Goal: Information Seeking & Learning: Learn about a topic

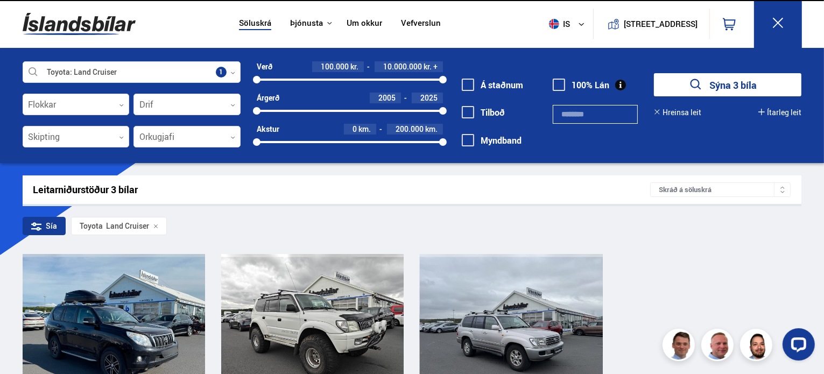
click at [44, 22] on img at bounding box center [79, 23] width 113 height 35
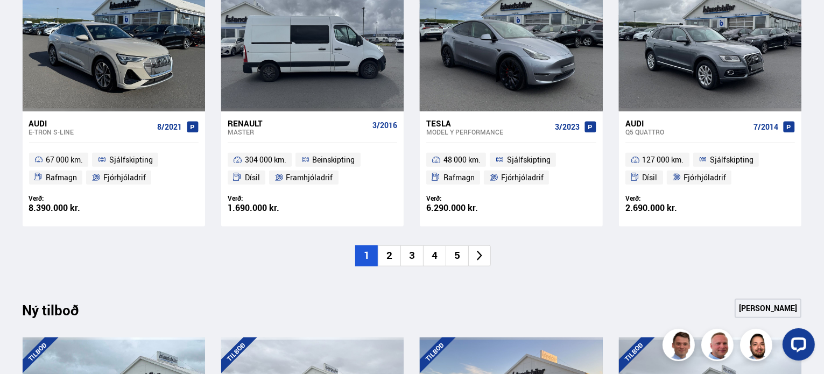
scroll to position [847, 0]
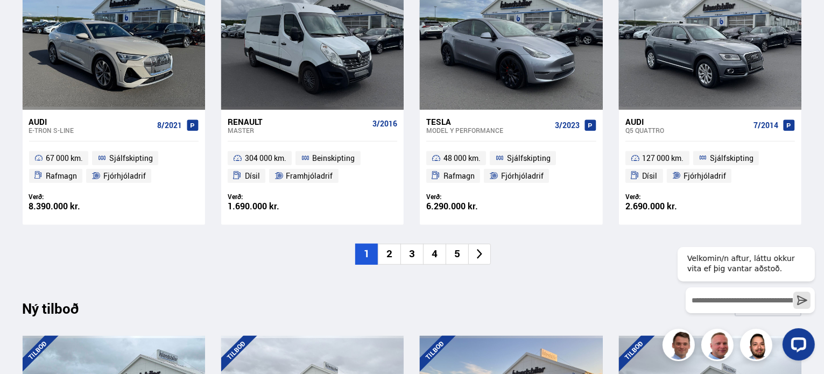
click at [392, 255] on li "2" at bounding box center [389, 254] width 23 height 21
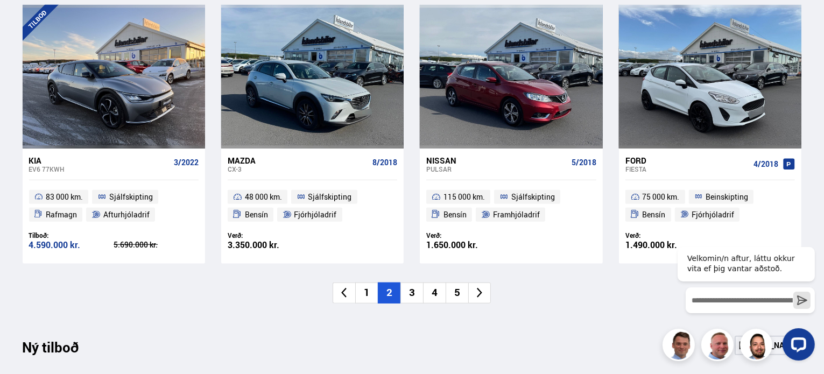
scroll to position [810, 0]
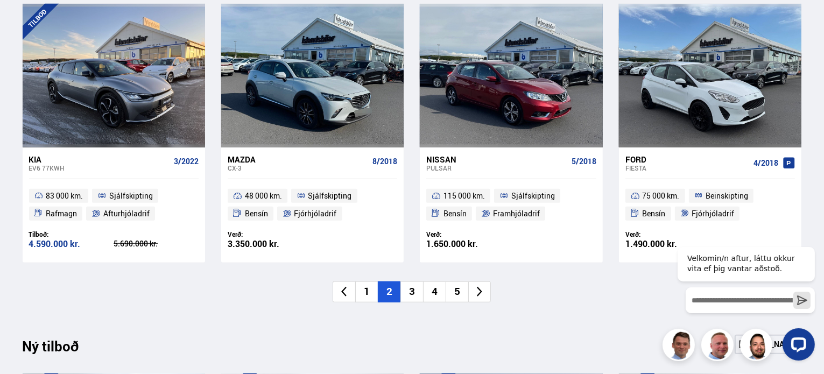
click at [412, 293] on li "3" at bounding box center [412, 292] width 23 height 21
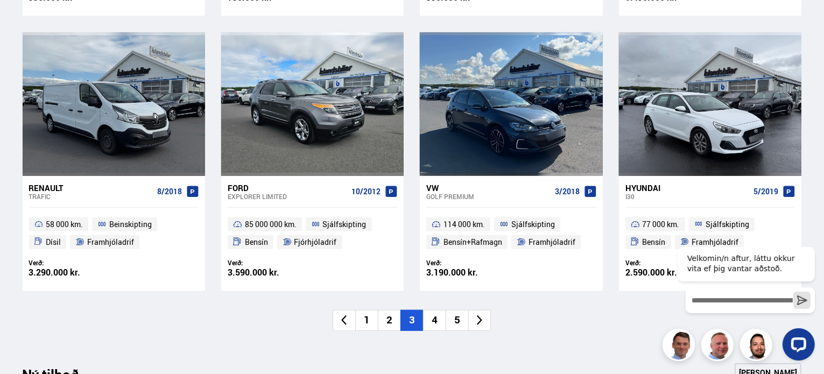
scroll to position [781, 0]
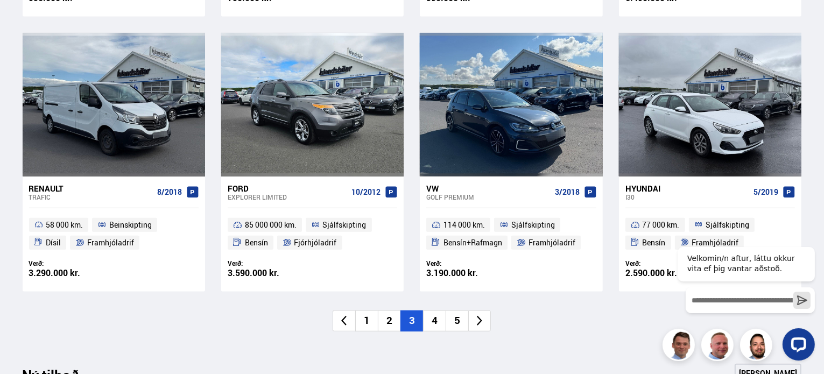
click at [433, 318] on li "4" at bounding box center [434, 321] width 23 height 21
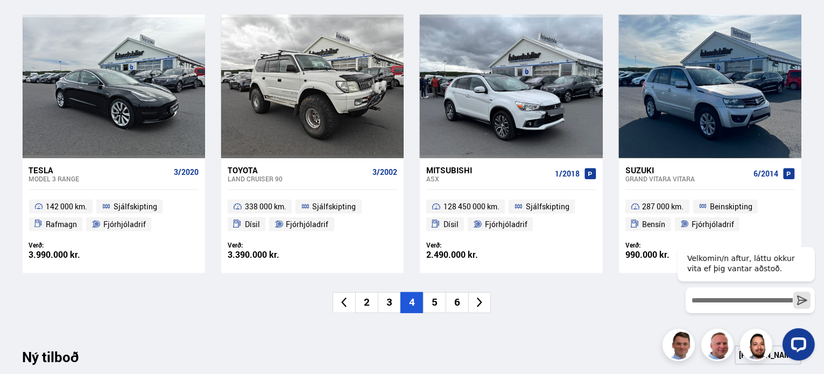
scroll to position [802, 0]
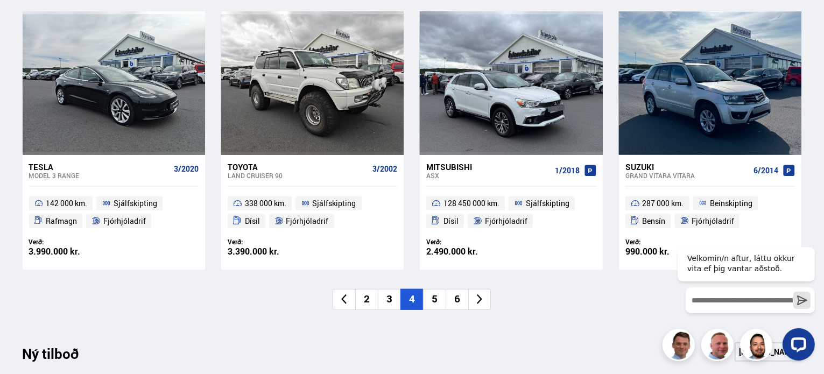
click at [436, 305] on li "5" at bounding box center [434, 299] width 23 height 21
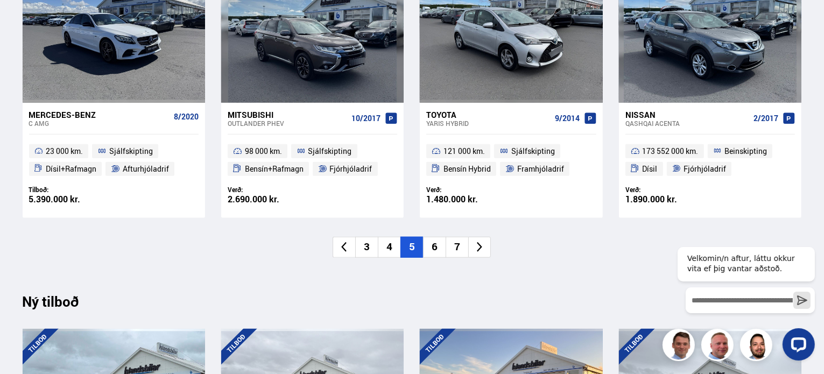
scroll to position [855, 0]
click at [433, 247] on li "6" at bounding box center [434, 246] width 23 height 21
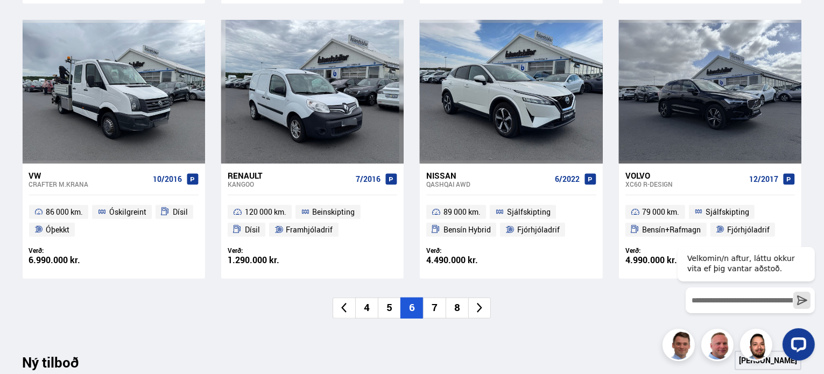
scroll to position [820, 0]
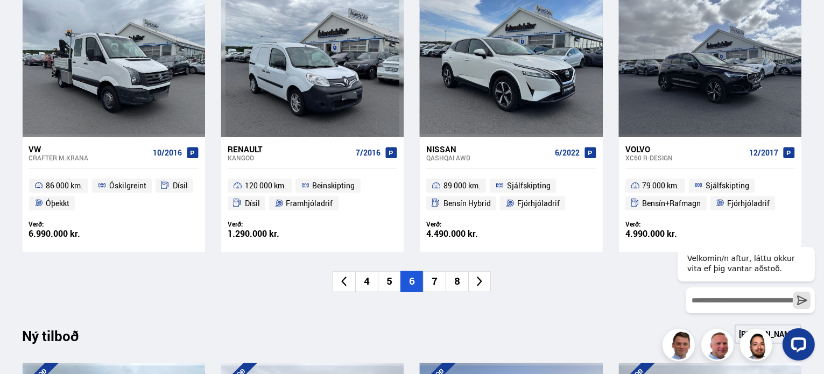
click at [434, 283] on li "7" at bounding box center [434, 281] width 23 height 21
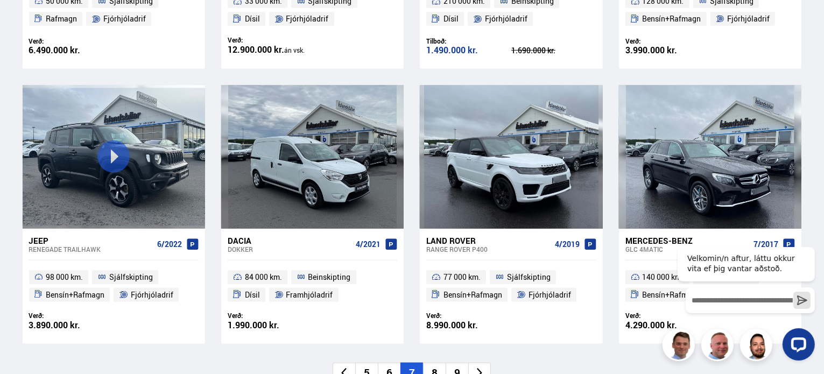
scroll to position [839, 0]
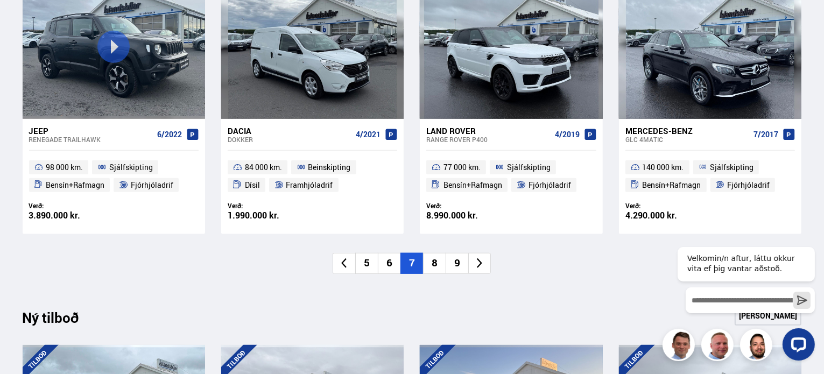
click at [440, 264] on li "8" at bounding box center [434, 263] width 23 height 21
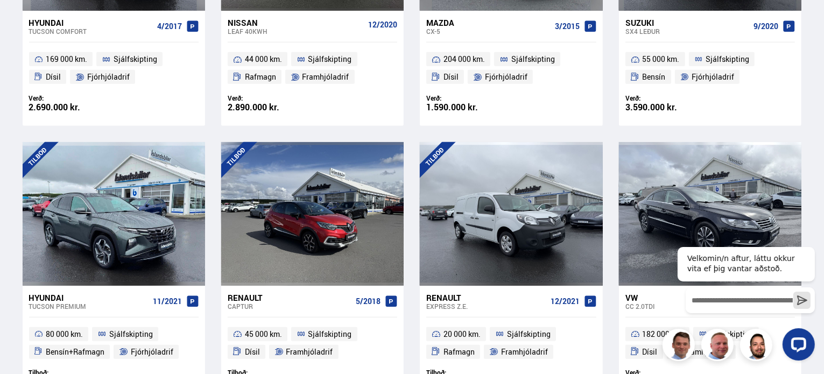
scroll to position [744, 0]
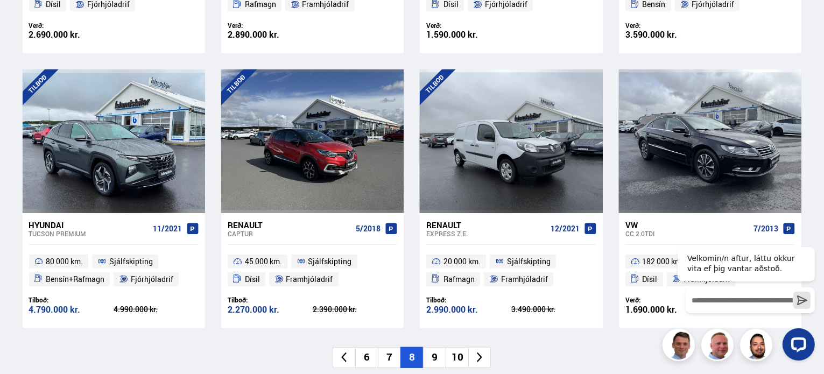
click at [433, 355] on li "9" at bounding box center [434, 357] width 23 height 21
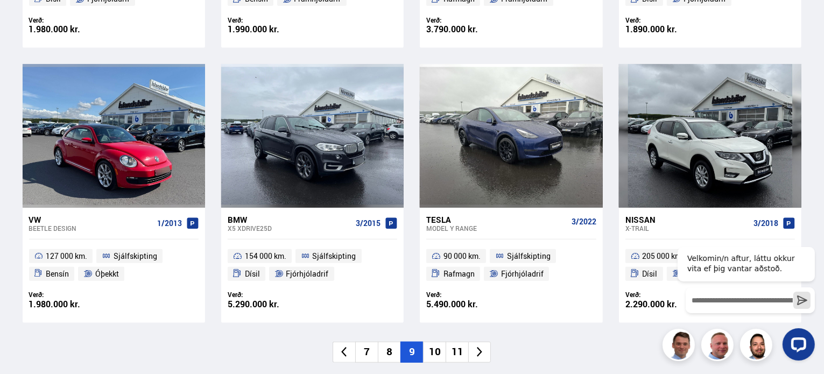
scroll to position [750, 0]
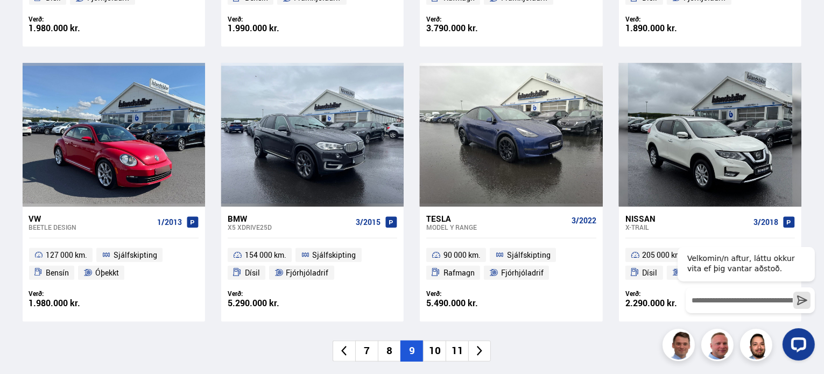
click at [435, 350] on li "10" at bounding box center [434, 351] width 23 height 21
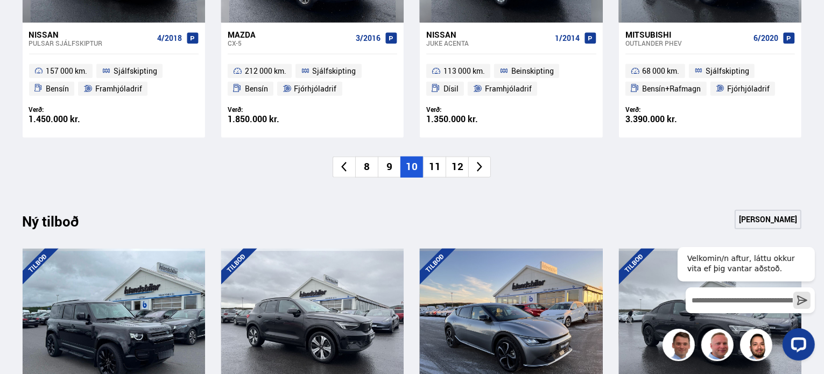
scroll to position [935, 0]
